Goal: Task Accomplishment & Management: Complete application form

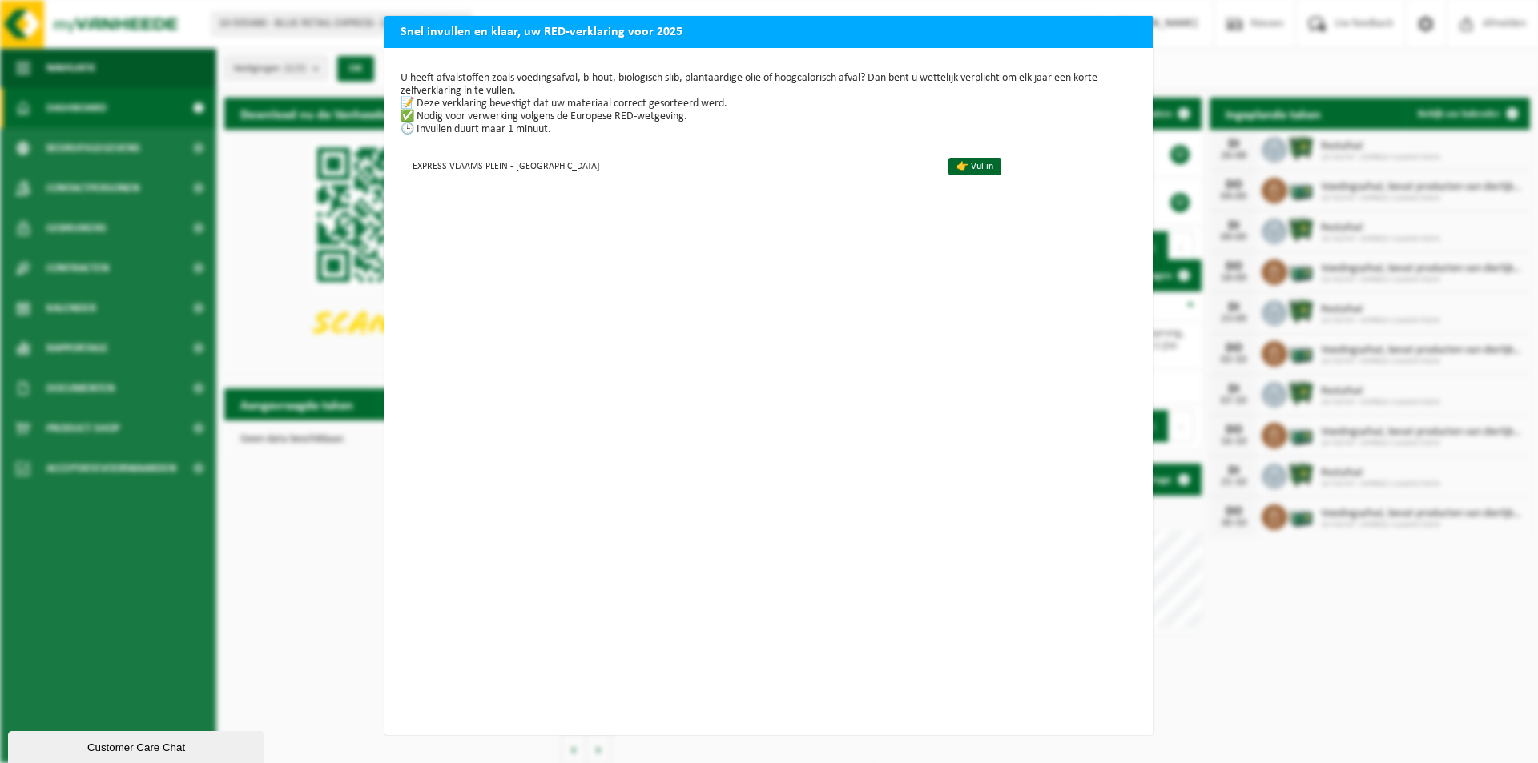
click at [1258, 109] on div "Snel invullen en klaar, uw RED-verklaring voor 2025 U heeft afvalstoffen zoals …" at bounding box center [769, 381] width 1538 height 763
drag, startPoint x: 438, startPoint y: 114, endPoint x: 613, endPoint y: 127, distance: 175.8
click at [609, 127] on p "U heeft afvalstoffen zoals voedingsafval, b-hout, biologisch slib, plantaardige…" at bounding box center [768, 104] width 737 height 64
click at [617, 127] on p "U heeft afvalstoffen zoals voedingsafval, b-hout, biologisch slib, plantaardige…" at bounding box center [768, 104] width 737 height 64
click at [948, 170] on link "👉 Vul in" at bounding box center [974, 167] width 53 height 18
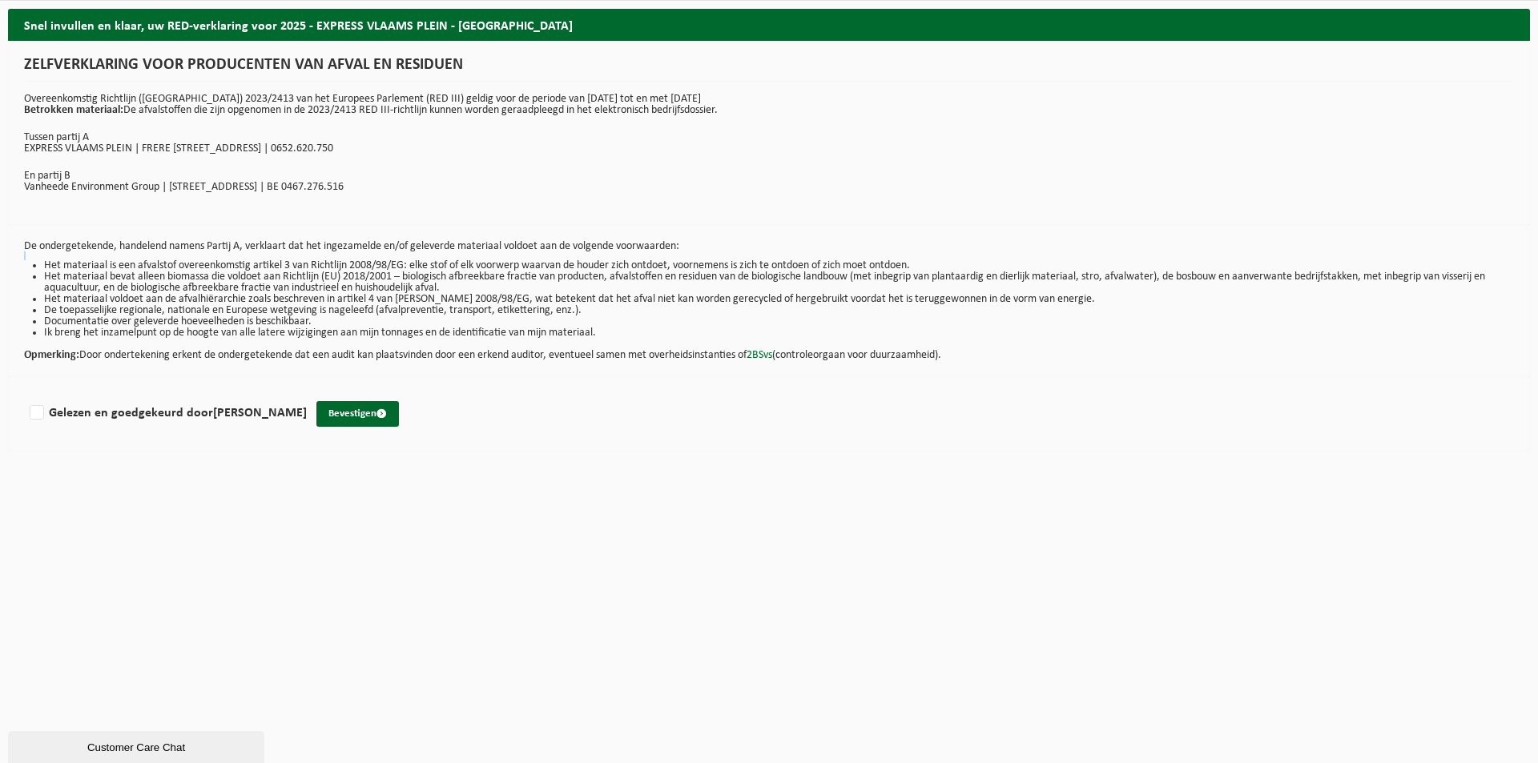
drag, startPoint x: 42, startPoint y: 267, endPoint x: 230, endPoint y: 249, distance: 189.1
click at [199, 251] on div "De ondergetekende, handelend namens Partij A, verklaart dat het ingezamelde en/…" at bounding box center [768, 301] width 1521 height 152
click at [312, 265] on li "Het materiaal is een afvalstof overeenkomstig artikel 3 van Richtlijn 2008/98/E…" at bounding box center [778, 265] width 1469 height 11
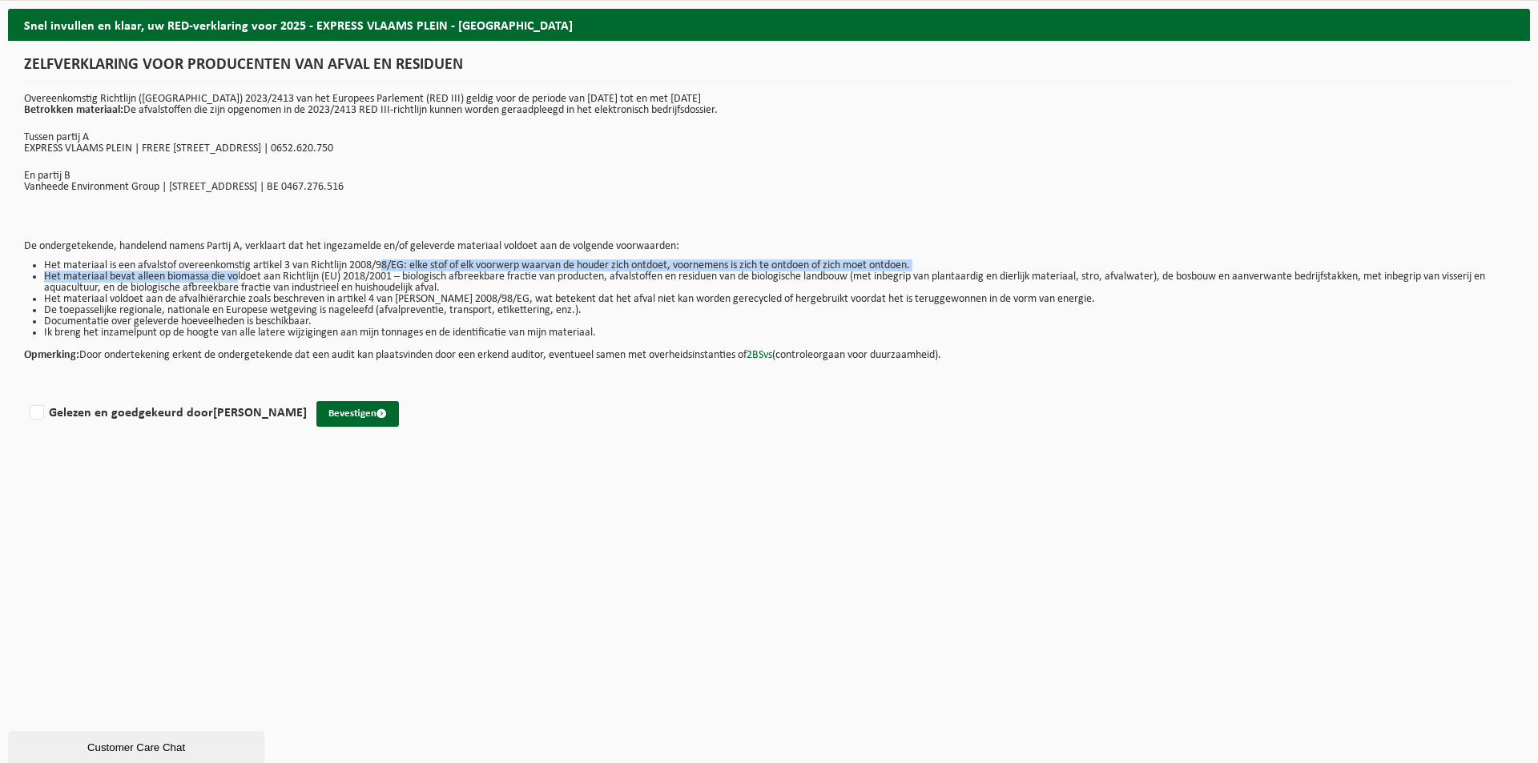
drag, startPoint x: 265, startPoint y: 270, endPoint x: 474, endPoint y: 260, distance: 209.2
click at [436, 263] on ul "Het materiaal is een afvalstof overeenkomstig artikel 3 van Richtlijn 2008/98/E…" at bounding box center [768, 299] width 1489 height 78
click at [545, 263] on li "Het materiaal is een afvalstof overeenkomstig artikel 3 van Richtlijn 2008/98/E…" at bounding box center [778, 265] width 1469 height 11
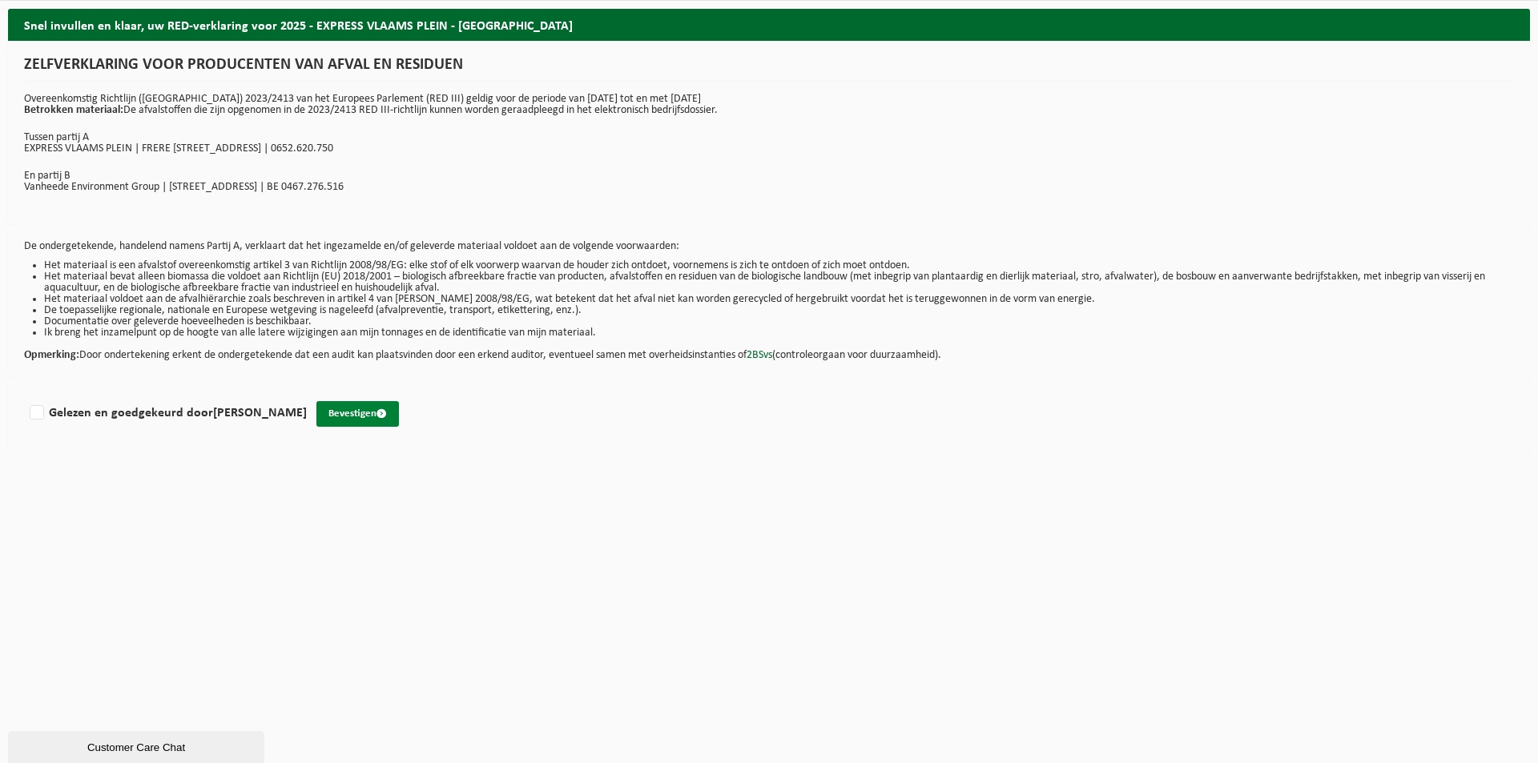
click at [352, 414] on button "Bevestigen" at bounding box center [357, 414] width 82 height 26
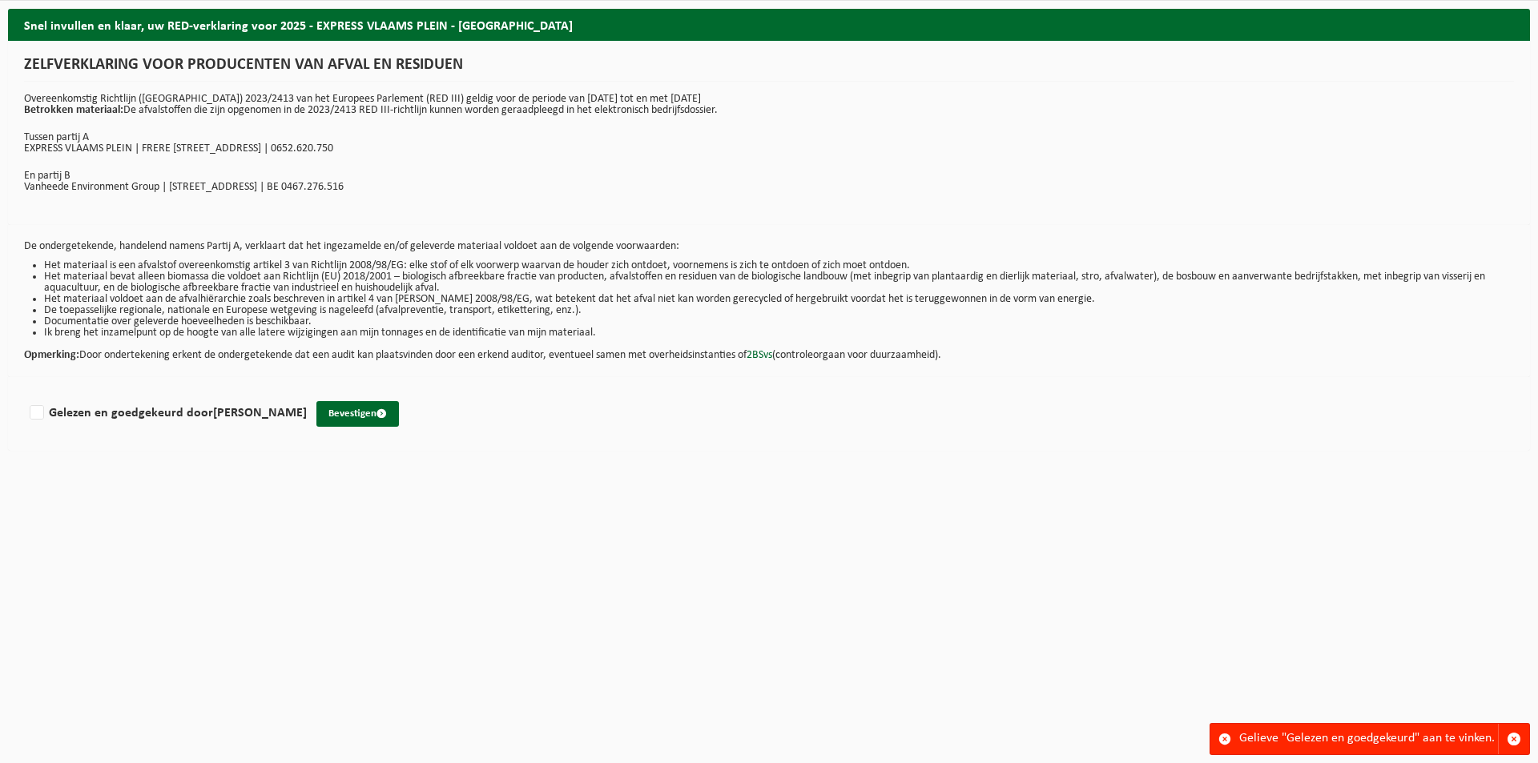
click at [352, 414] on button "Bevestigen" at bounding box center [357, 414] width 82 height 26
click at [44, 417] on label "Gelezen en goedgekeurd door AHMAD KAZEMI" at bounding box center [166, 413] width 280 height 24
click at [307, 393] on input "Gelezen en goedgekeurd door AHMAD KAZEMI" at bounding box center [307, 392] width 1 height 1
checkbox input "true"
click at [345, 408] on button "Bevestigen" at bounding box center [357, 414] width 82 height 26
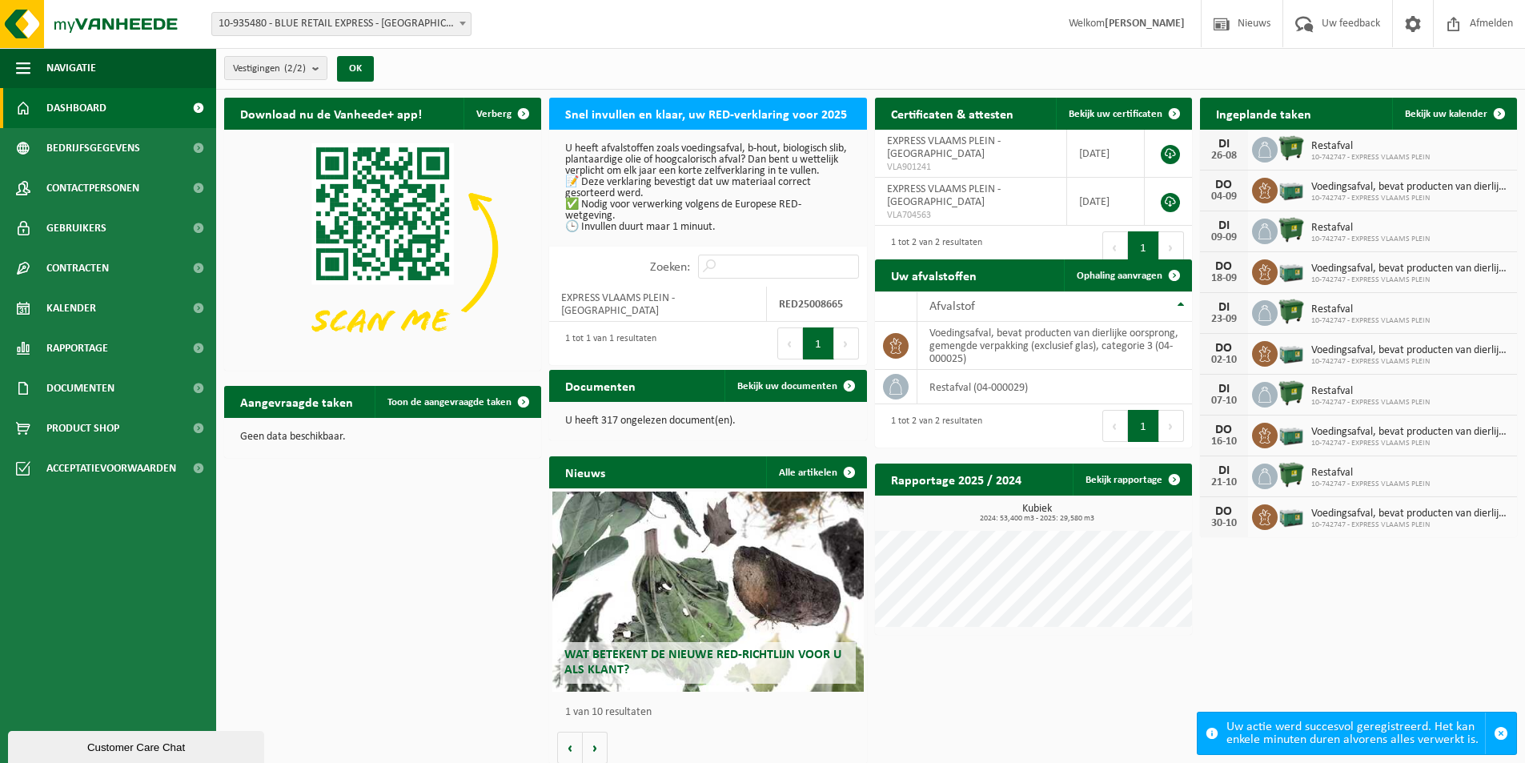
click at [1075, 78] on div "Vestigingen (2/2) Alles selecteren Alles deselecteren Actieve selecteren BLUE R…" at bounding box center [870, 69] width 1309 height 42
click at [987, 40] on div "Vestiging: 10-935480 - BLUE RETAIL EXPRESS - OOSTENDE 10-742747 - EXPRESS VLAAM…" at bounding box center [762, 24] width 1525 height 49
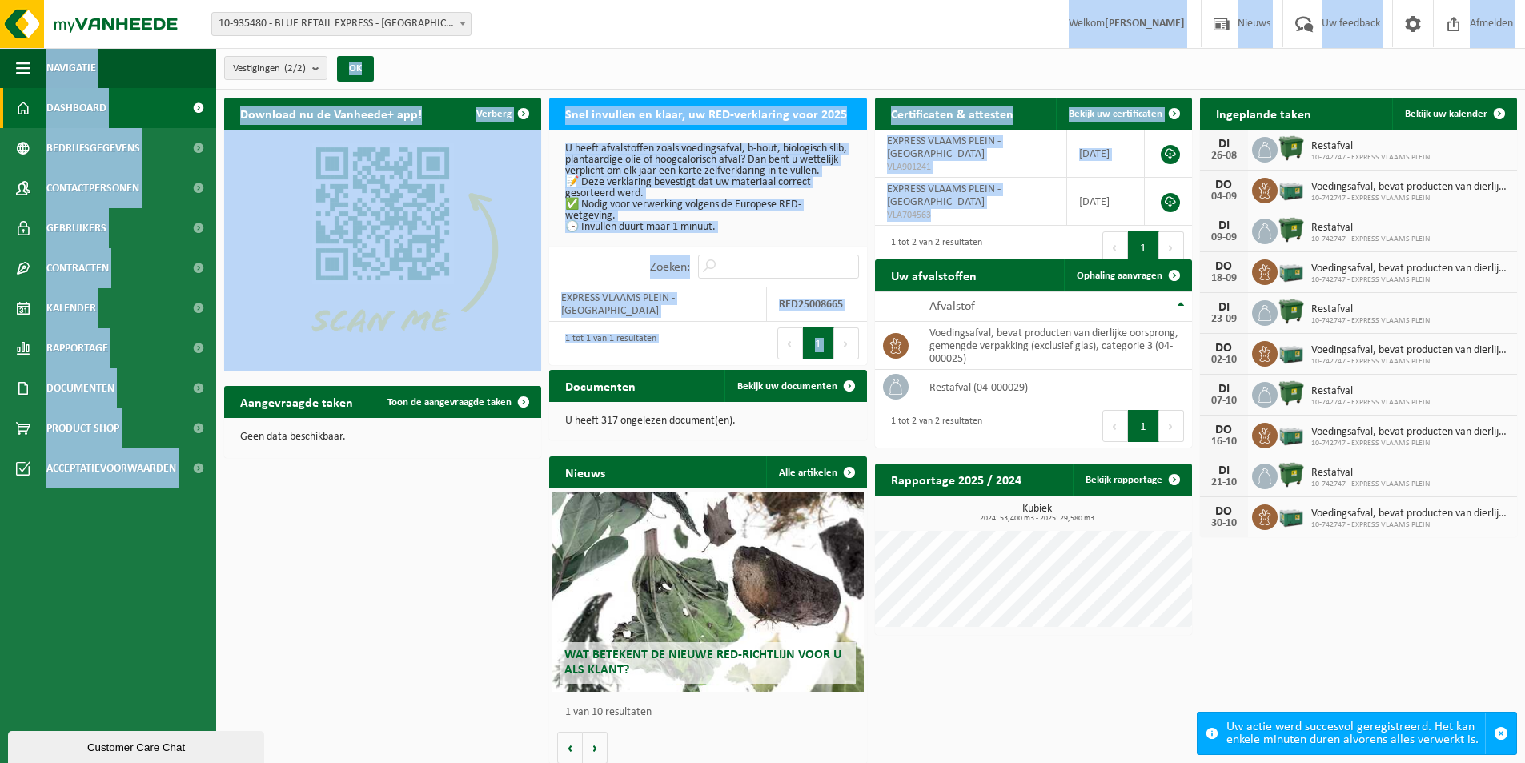
drag, startPoint x: 1009, startPoint y: 191, endPoint x: 976, endPoint y: 51, distance: 143.9
click at [976, 51] on div "Vestigingen (2/2) Alles selecteren Alles deselecteren Actieve selecteren BLUE R…" at bounding box center [870, 69] width 1309 height 42
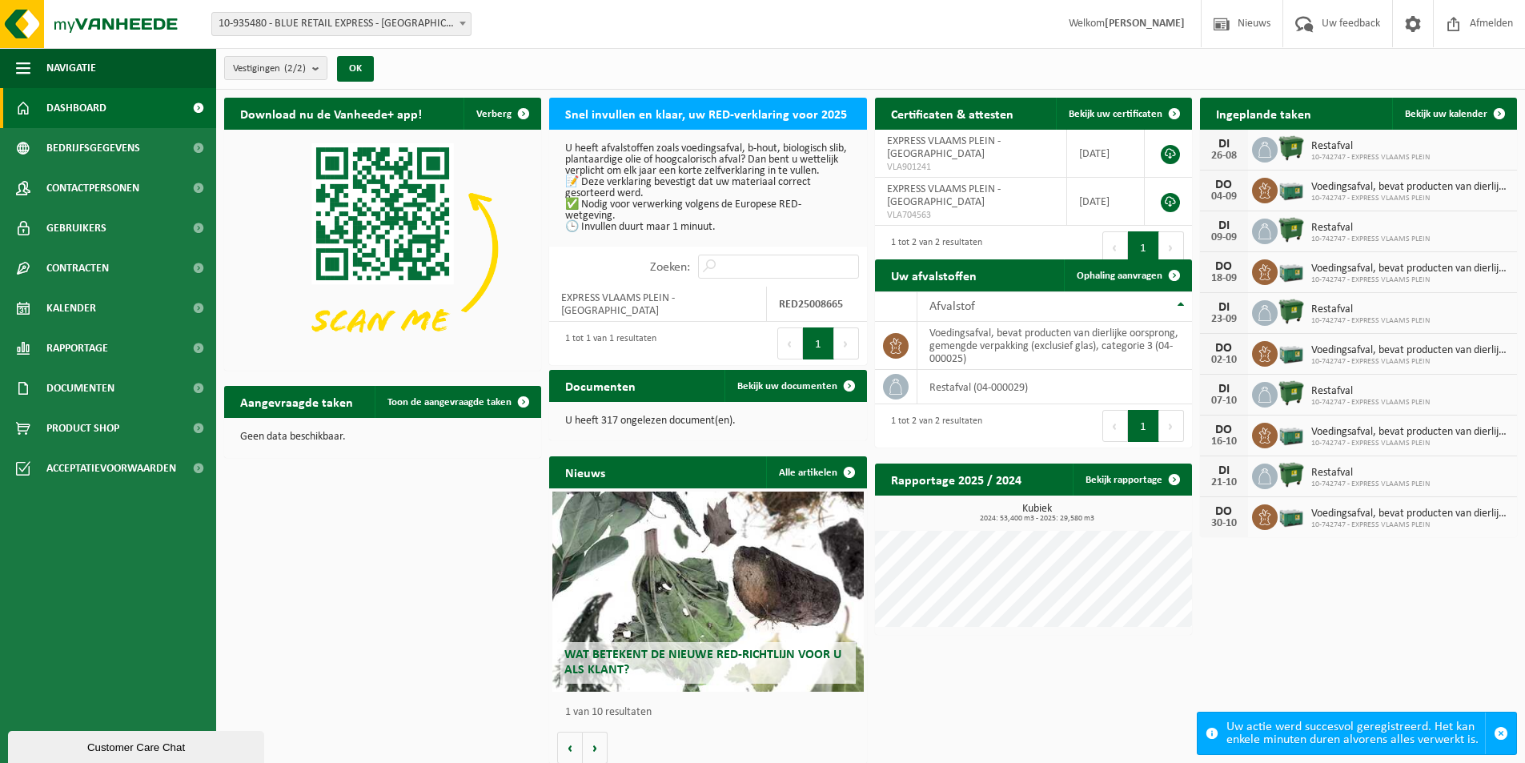
click at [1202, 87] on div "Vestigingen (2/2) Alles selecteren Alles deselecteren Actieve selecteren BLUE R…" at bounding box center [870, 69] width 1309 height 42
drag, startPoint x: 1203, startPoint y: 95, endPoint x: 1318, endPoint y: 665, distance: 580.9
click at [1318, 665] on div "Download nu de Vanheede+ app! Verberg Snel invullen en klaar, uw RED-verklaring…" at bounding box center [870, 431] width 1301 height 682
click at [1486, 105] on span at bounding box center [1500, 114] width 32 height 32
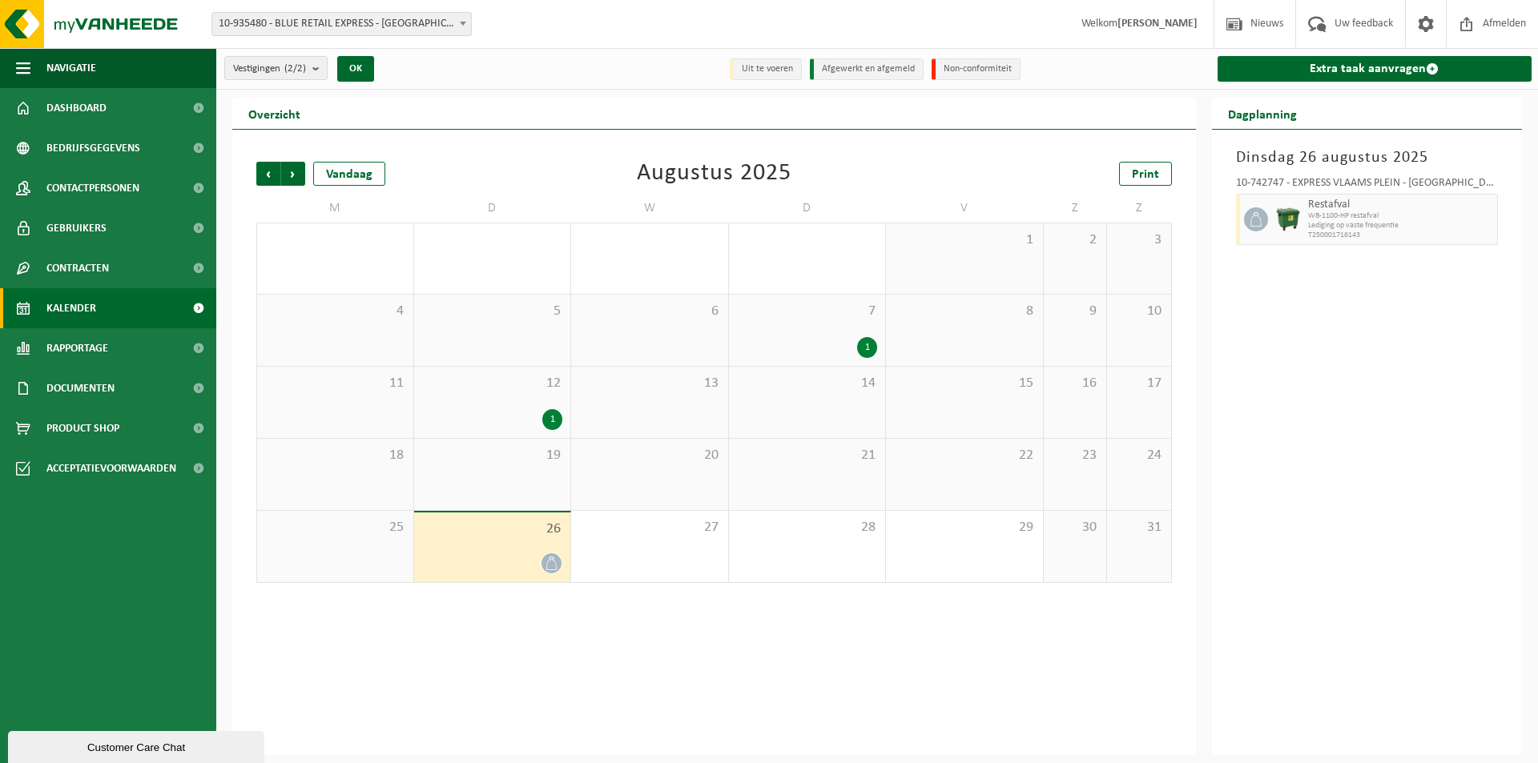
click at [525, 541] on div "26" at bounding box center [492, 548] width 157 height 70
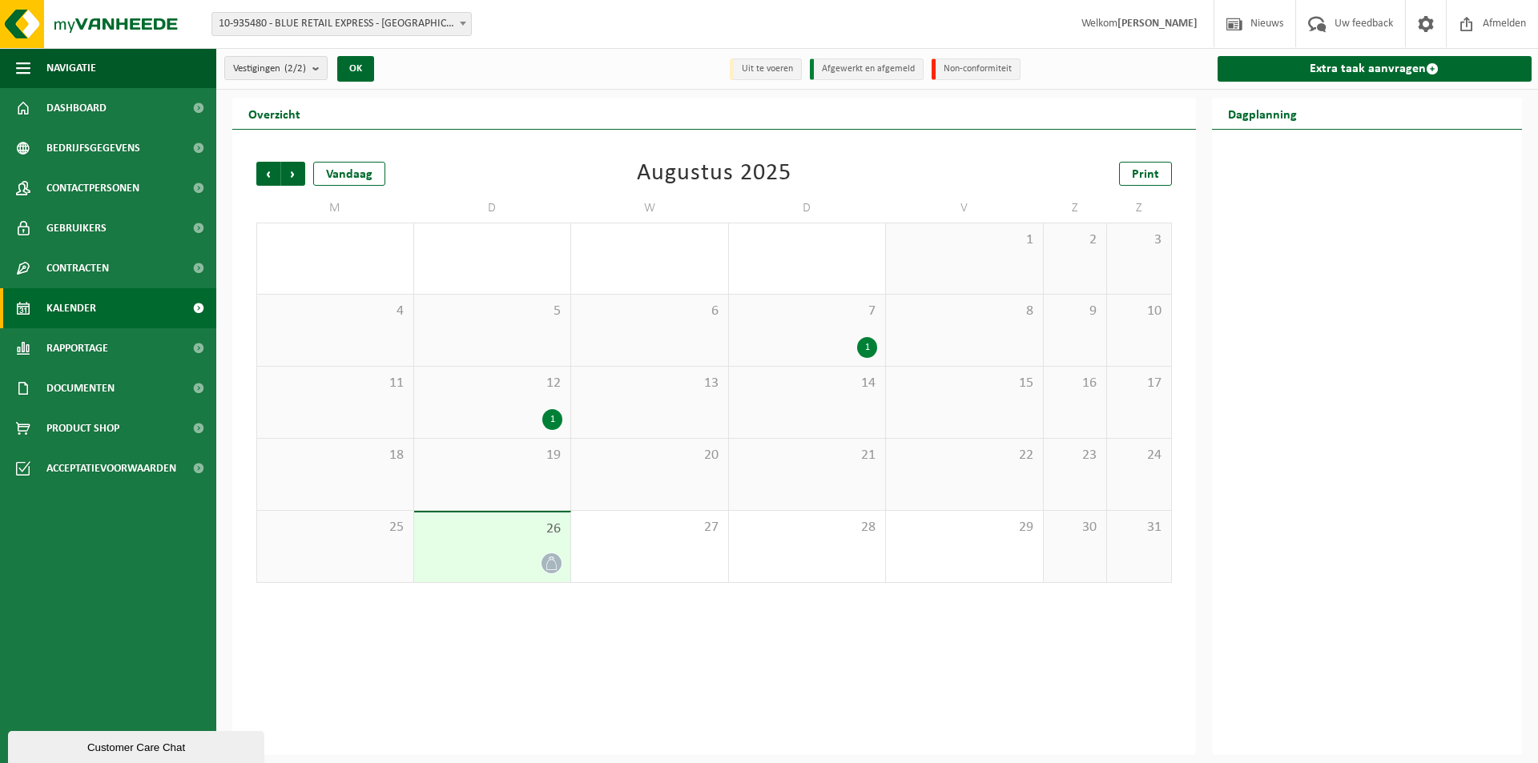
click at [525, 541] on div "26" at bounding box center [492, 548] width 157 height 70
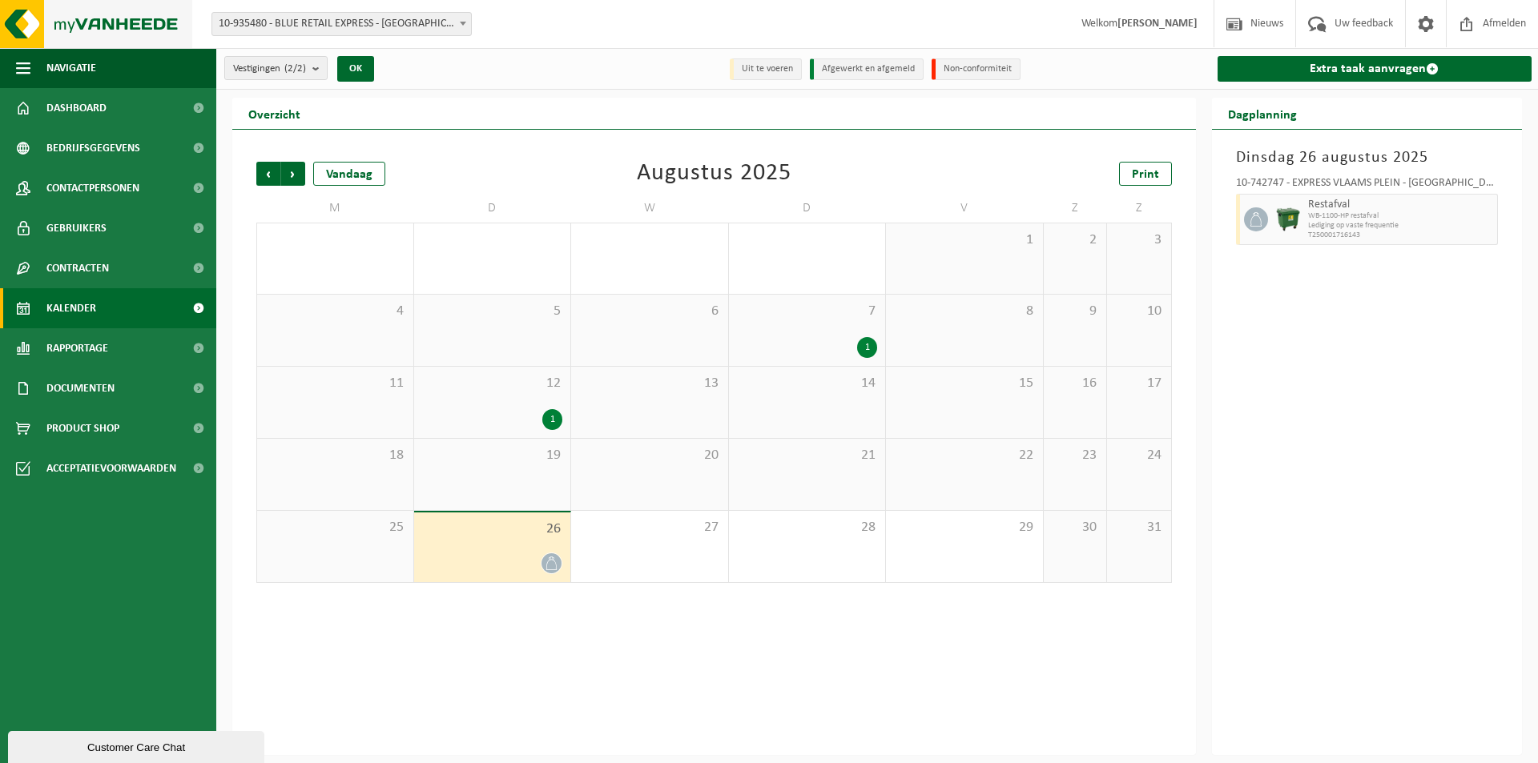
click at [50, 11] on img at bounding box center [96, 24] width 192 height 48
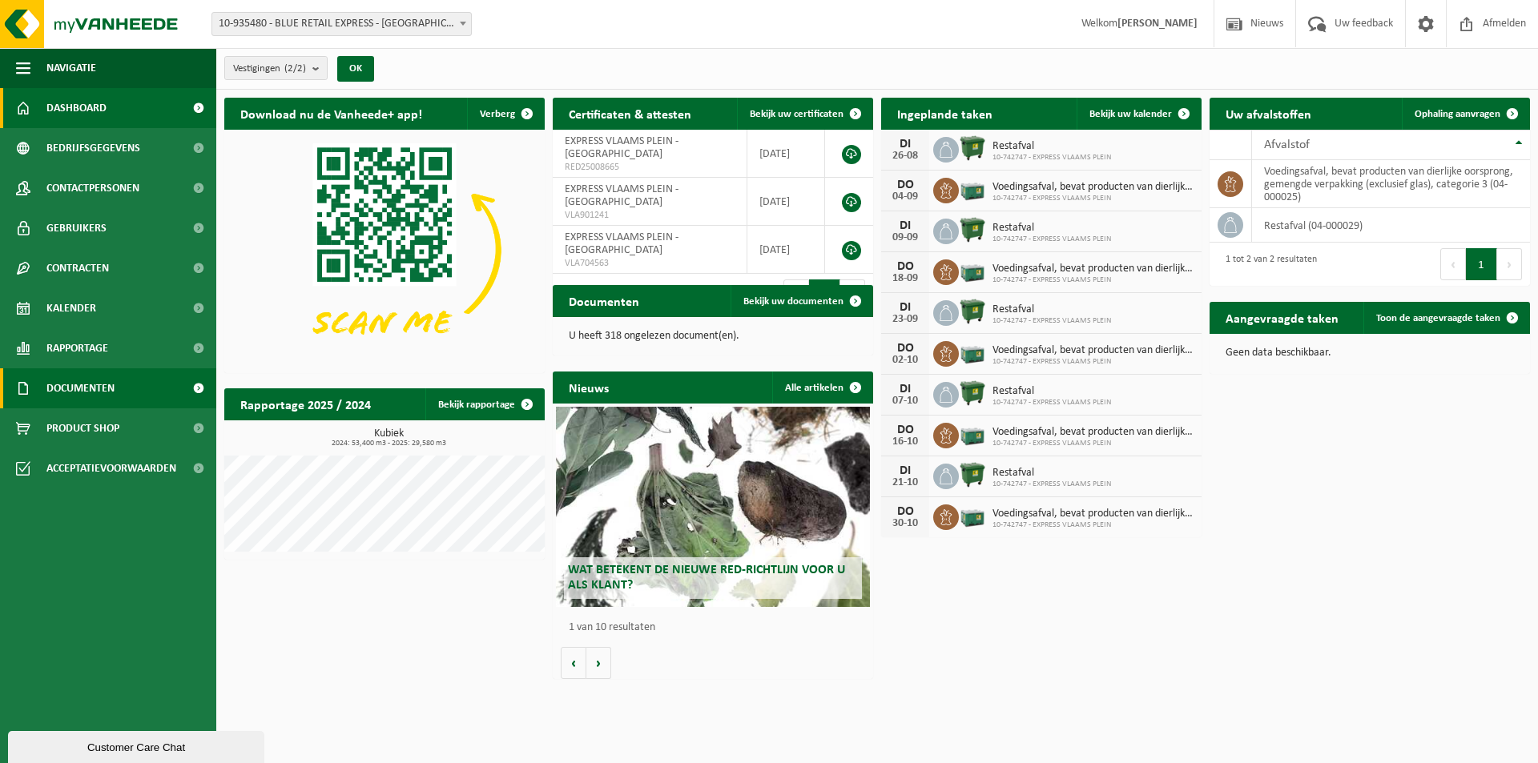
click at [115, 385] on span "Documenten" at bounding box center [80, 388] width 68 height 40
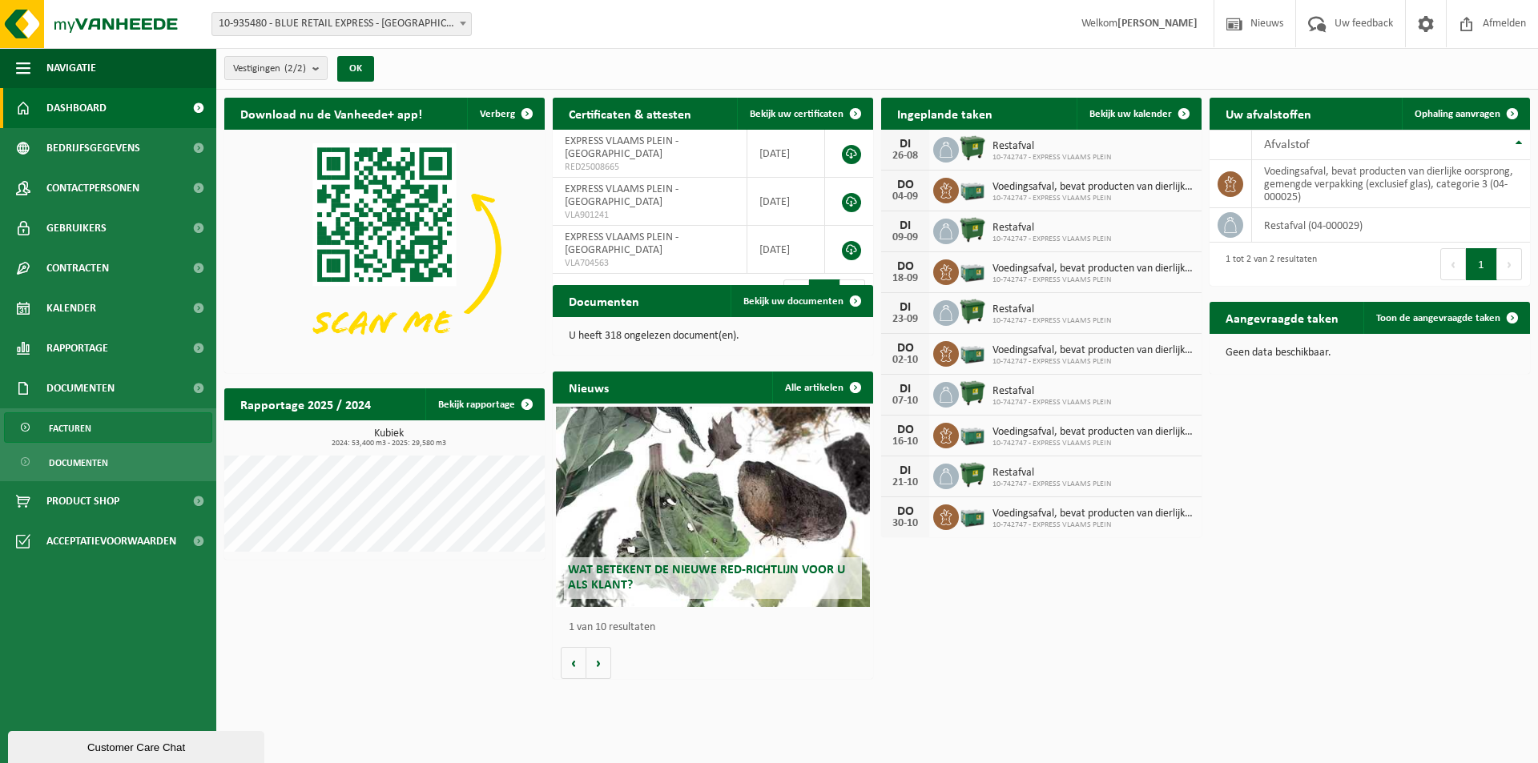
click at [96, 427] on link "Facturen" at bounding box center [108, 427] width 208 height 30
